Goal: Information Seeking & Learning: Learn about a topic

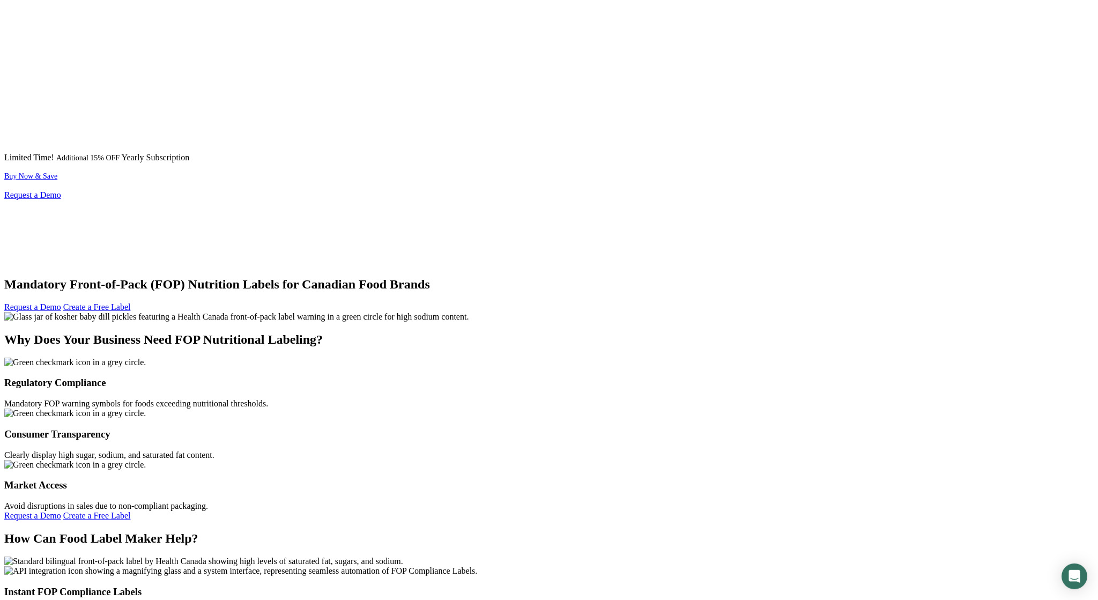
scroll to position [1505, 0]
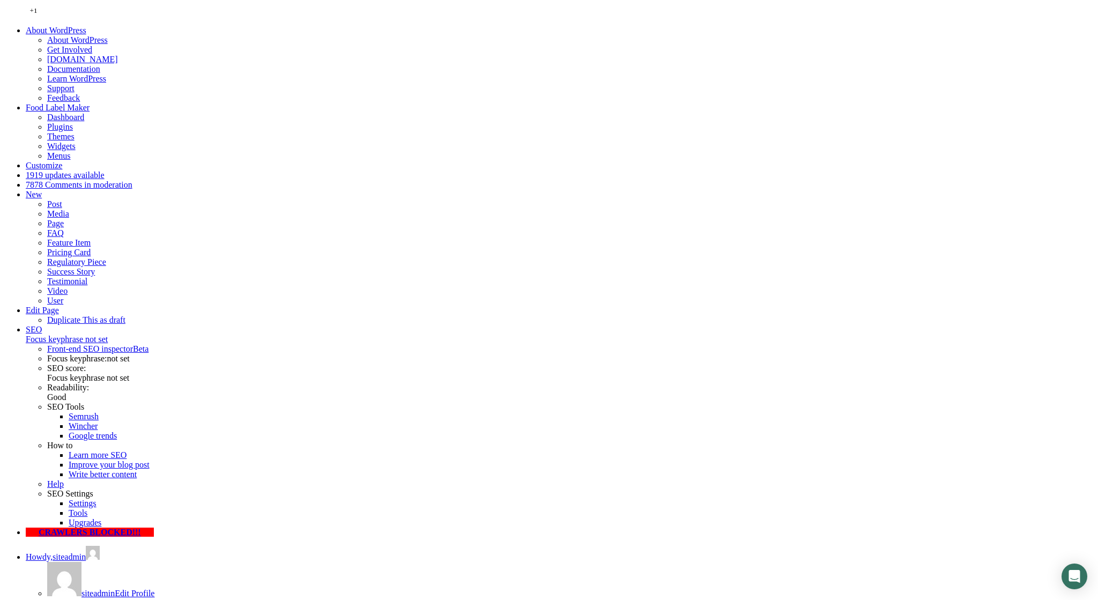
scroll to position [1784, 0]
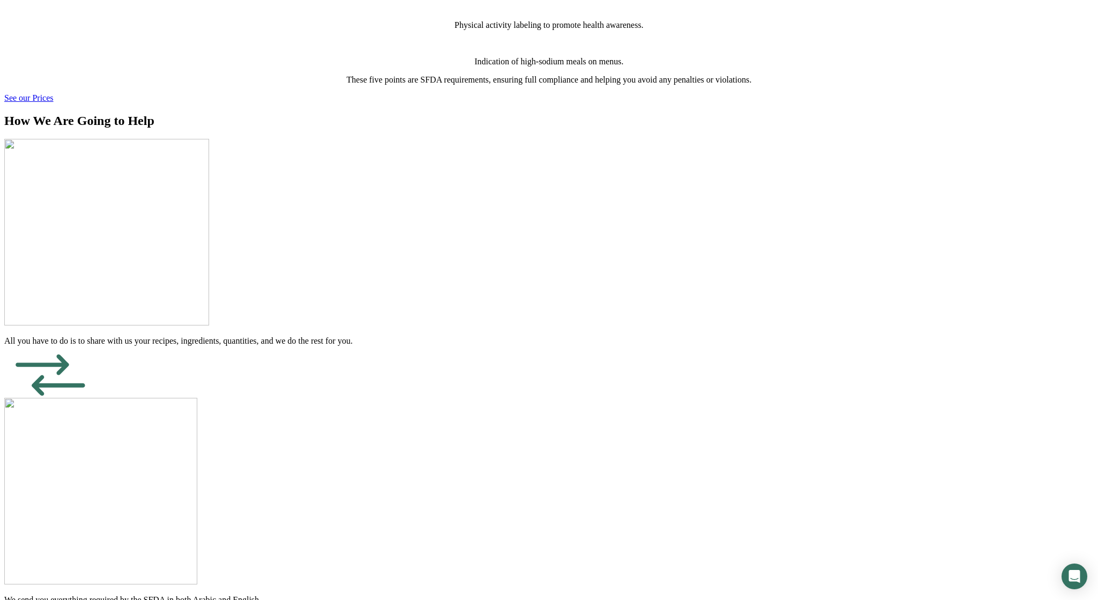
scroll to position [2113, 0]
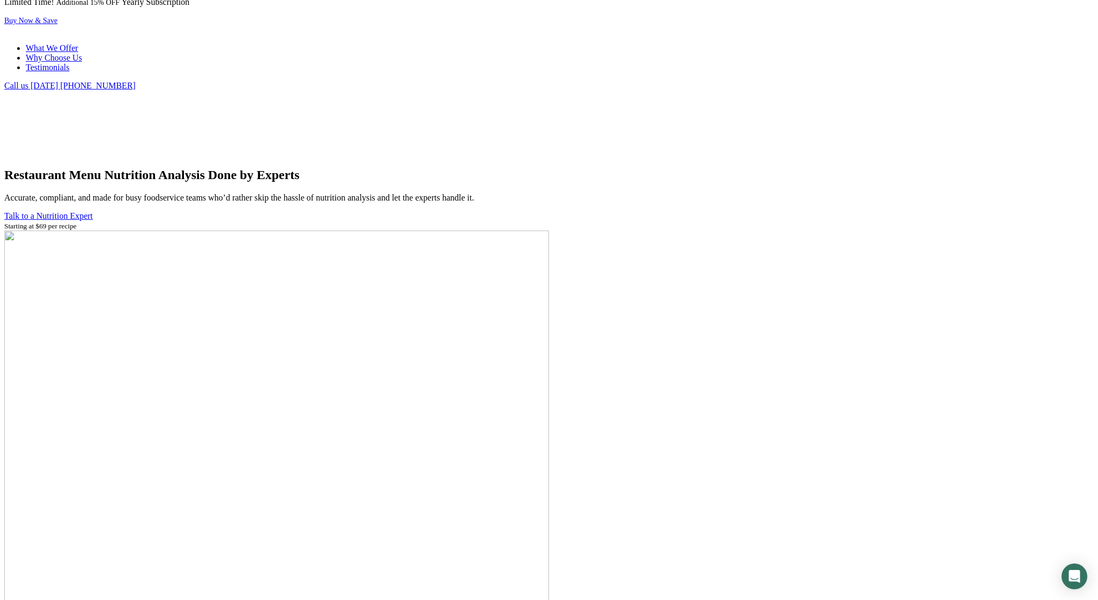
scroll to position [1450, 0]
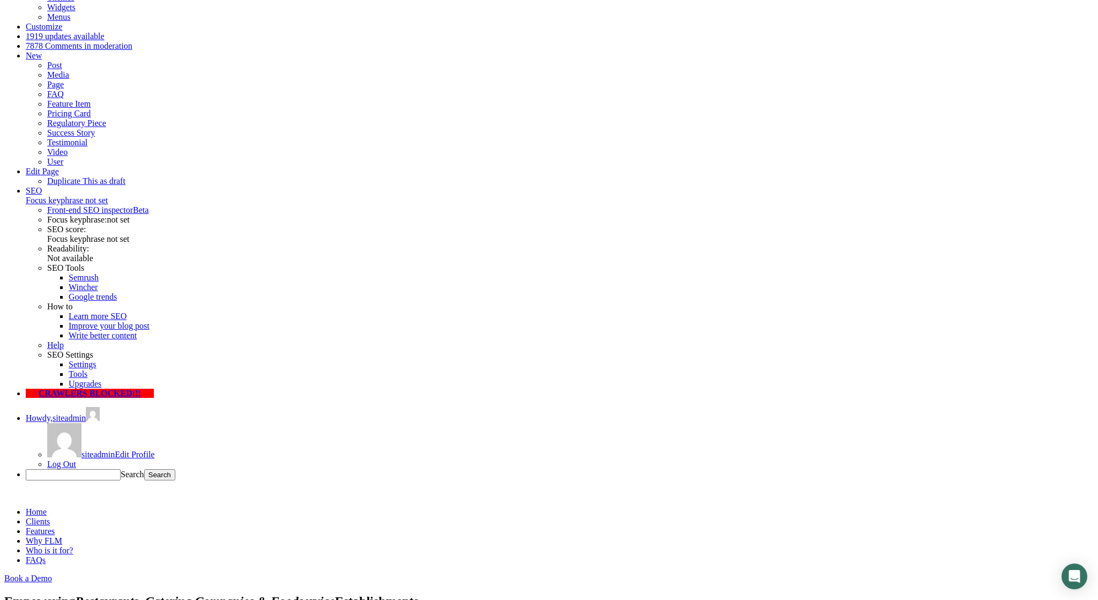
scroll to position [112, 0]
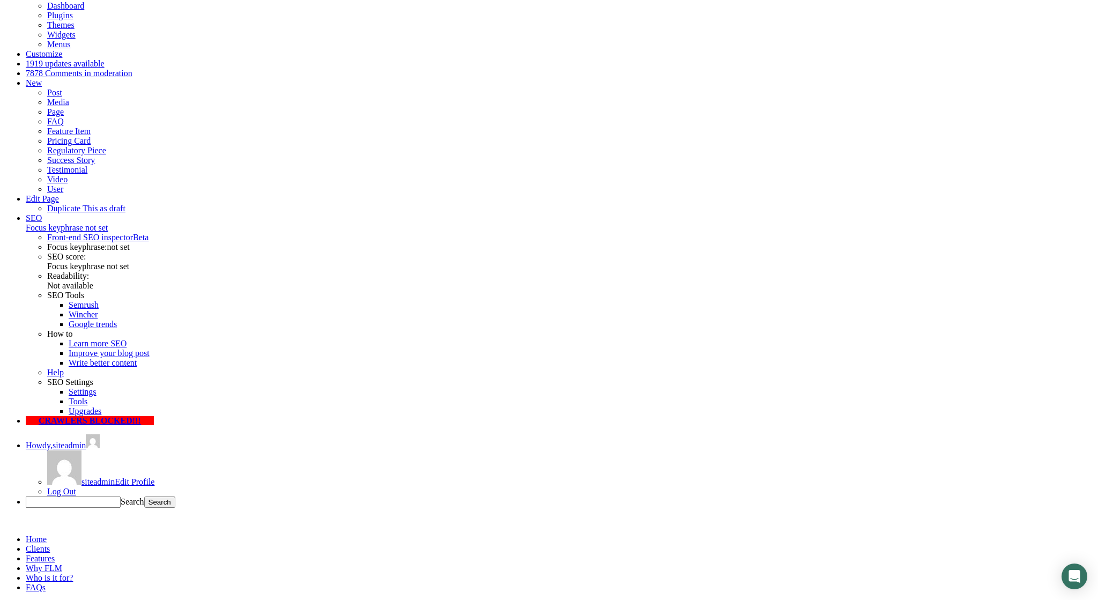
drag, startPoint x: 570, startPoint y: 408, endPoint x: 577, endPoint y: 403, distance: 8.8
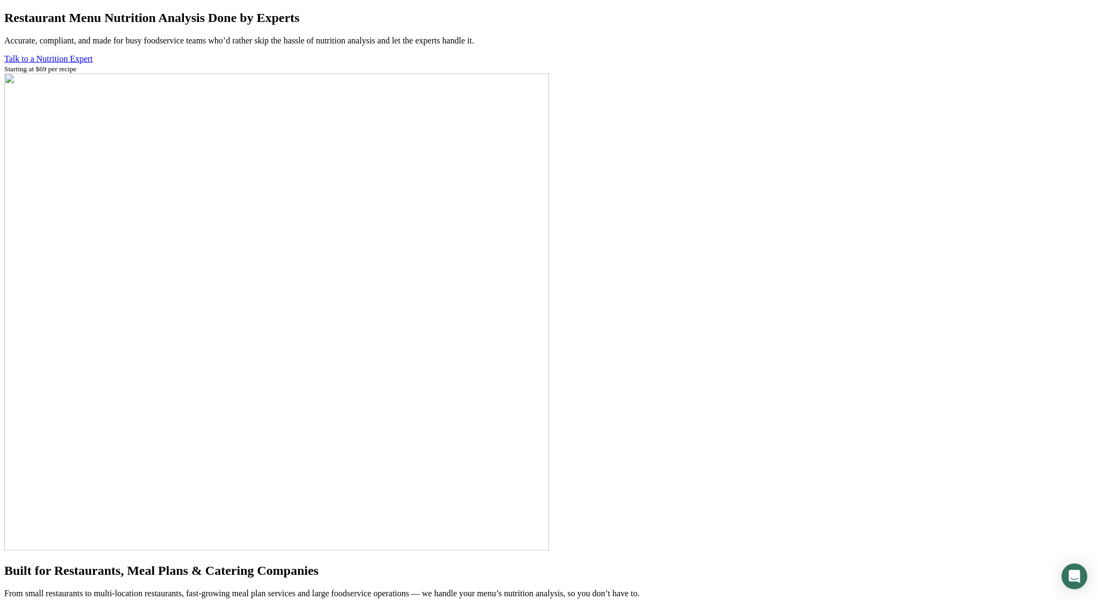
scroll to position [1896, 0]
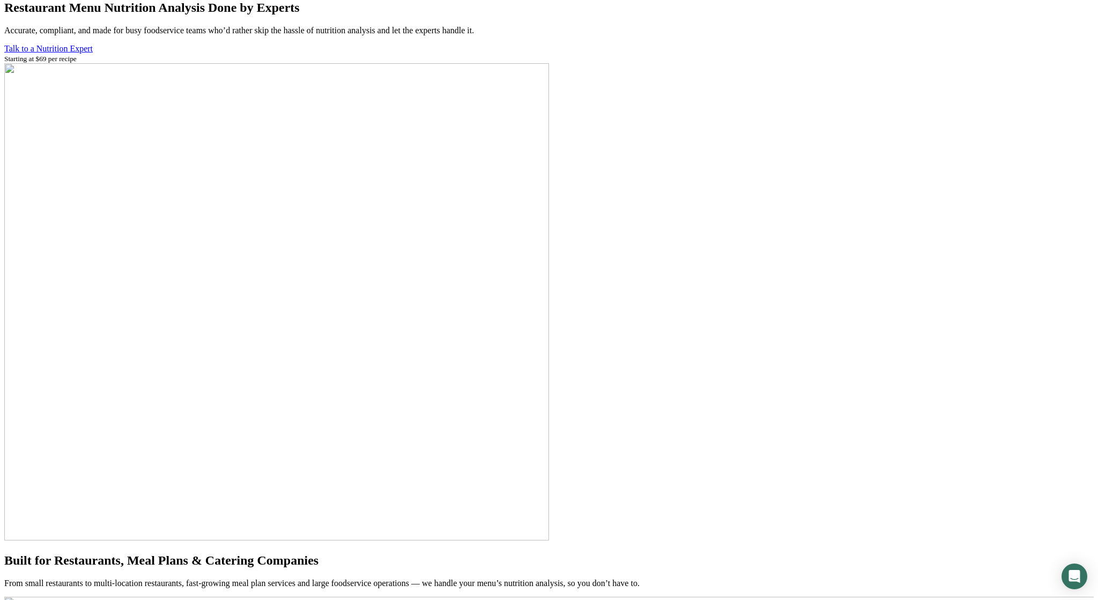
drag, startPoint x: 591, startPoint y: 290, endPoint x: 280, endPoint y: 283, distance: 311.0
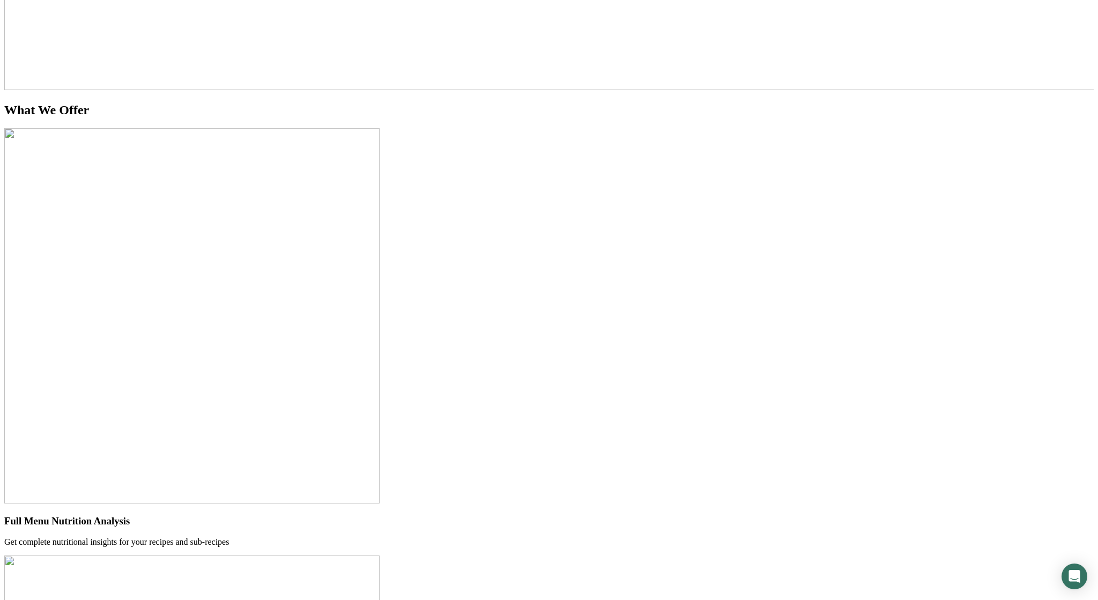
scroll to position [2621, 0]
